Goal: Download file/media

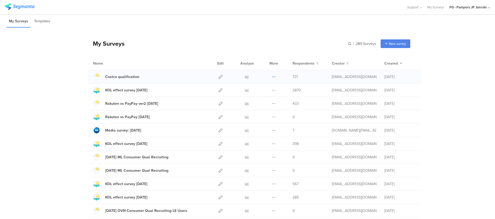
click at [272, 78] on button at bounding box center [274, 76] width 4 height 13
click at [245, 76] on icon at bounding box center [247, 77] width 4 height 4
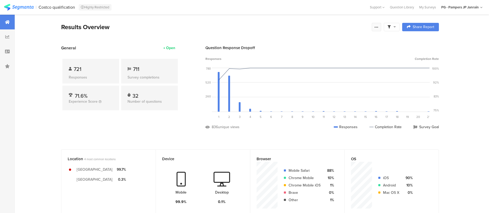
click at [378, 30] on div at bounding box center [376, 27] width 9 height 8
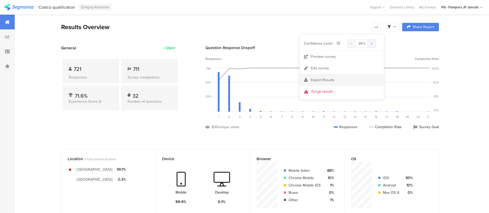
click at [349, 76] on section "Export Results" at bounding box center [342, 80] width 84 height 12
click at [316, 80] on span "Export Results" at bounding box center [323, 80] width 24 height 6
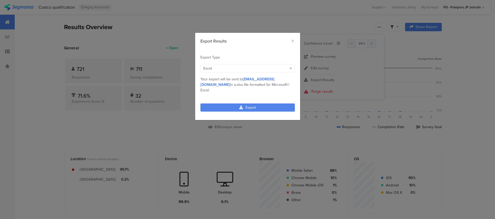
click at [269, 71] on div "Excel" at bounding box center [245, 69] width 84 height 6
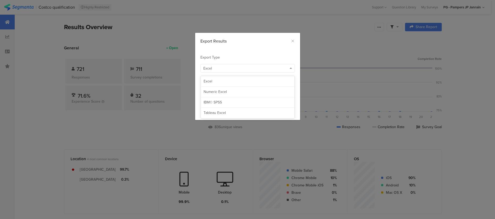
click at [276, 49] on div "Export Type Excel MPN Cnsmr ID Param Source Id Param Lead Key Param RECORD IND …" at bounding box center [247, 74] width 105 height 54
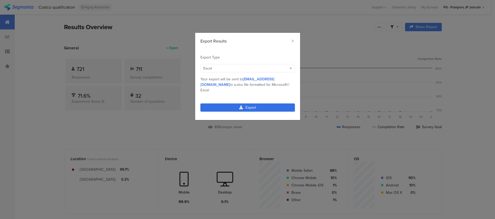
click at [250, 105] on link "Export" at bounding box center [247, 107] width 94 height 8
